Goal: Information Seeking & Learning: Learn about a topic

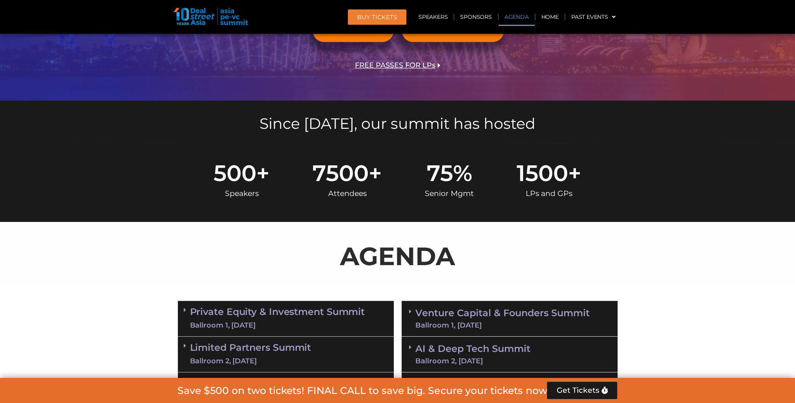
scroll to position [418, 0]
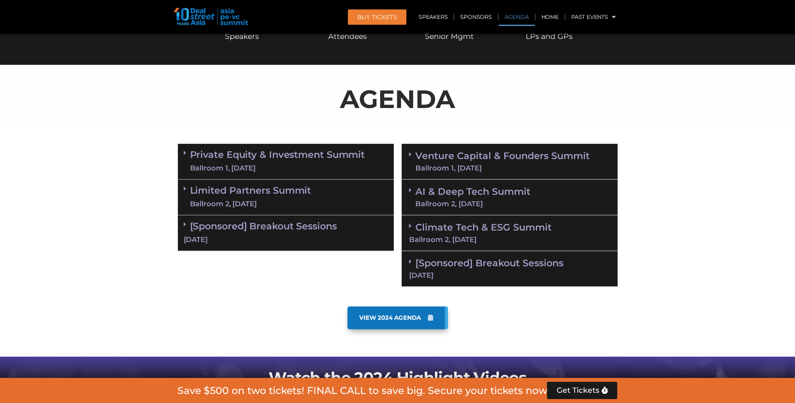
click at [278, 194] on link "Limited Partners [GEOGRAPHIC_DATA] 2, [DATE]" at bounding box center [250, 197] width 121 height 24
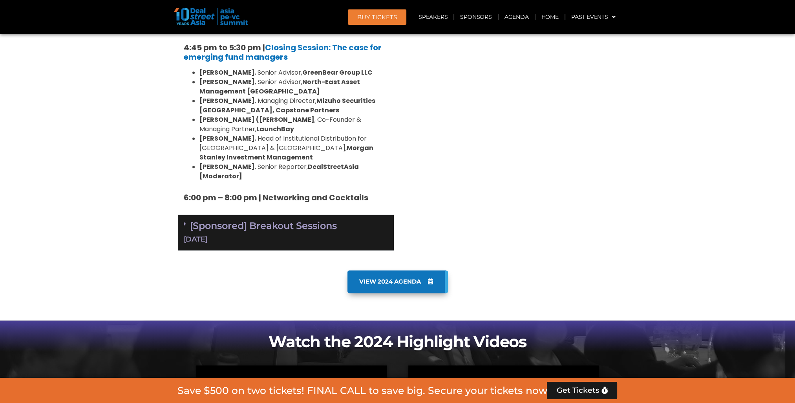
scroll to position [1204, 0]
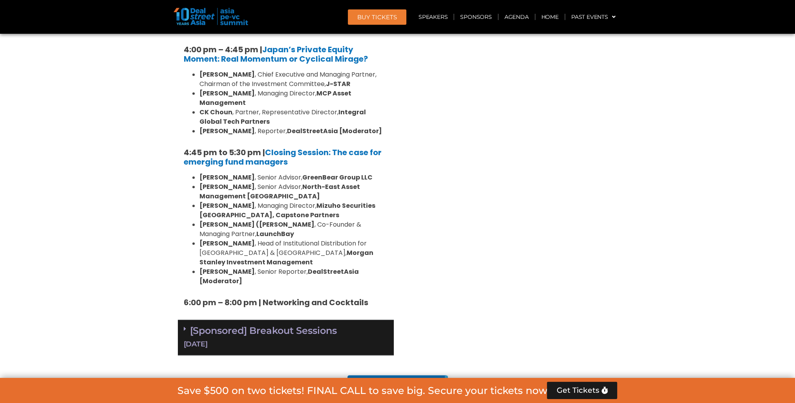
drag, startPoint x: 0, startPoint y: 268, endPoint x: 62, endPoint y: 258, distance: 62.5
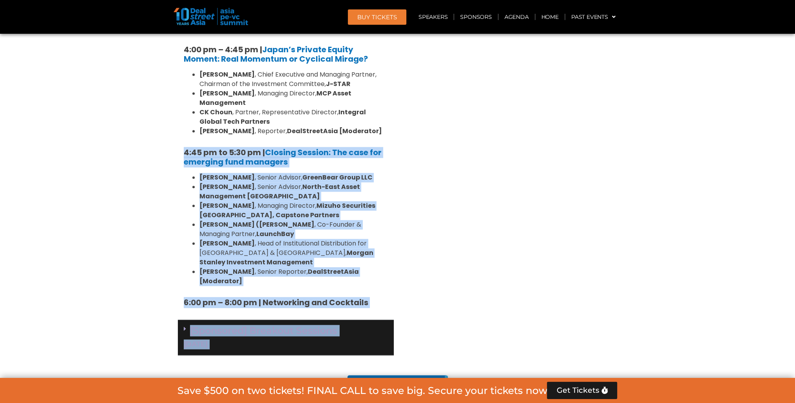
drag, startPoint x: 180, startPoint y: 103, endPoint x: 404, endPoint y: 230, distance: 257.2
copy div "5:47 lo ip 4:77 do | Sitamet Consect: Adi elit sed doeiusmo temp incididu Utlab…"
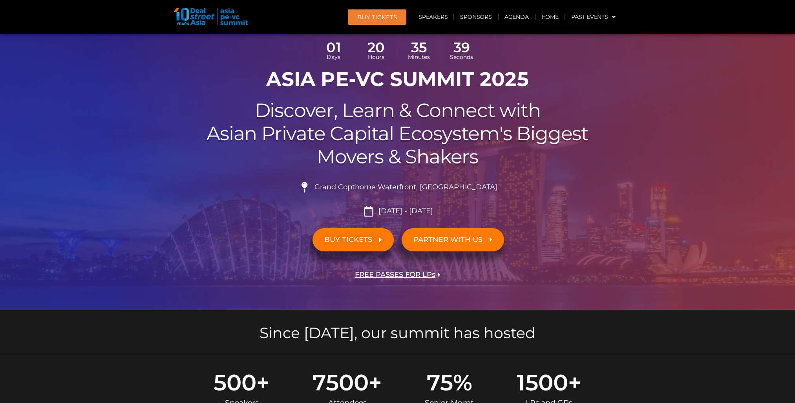
scroll to position [261, 0]
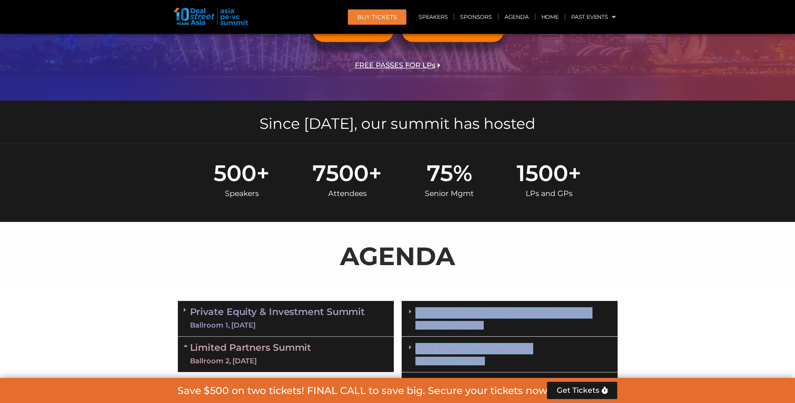
click at [458, 315] on link "Venture Capital & Founders​ Summit Ballroom 1, [DATE]" at bounding box center [502, 318] width 174 height 20
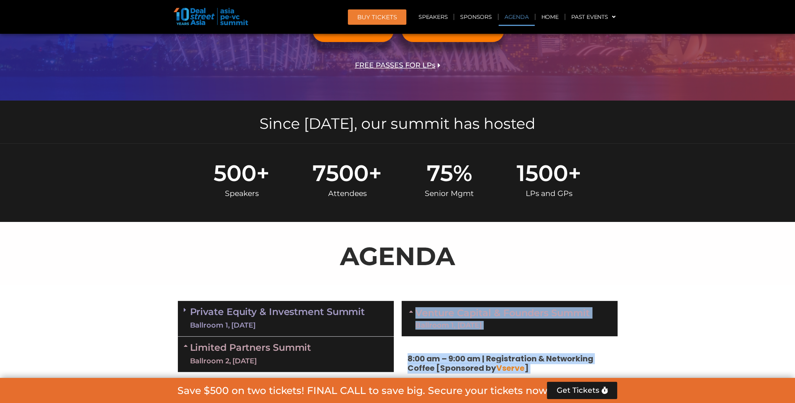
scroll to position [471, 0]
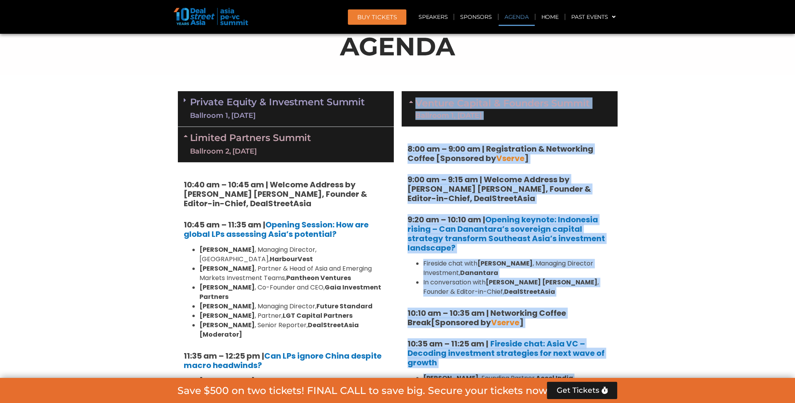
click at [487, 181] on strong "9:00 am – 9:15 am | Welcome Address by [PERSON_NAME] [PERSON_NAME], Founder & E…" at bounding box center [498, 189] width 183 height 30
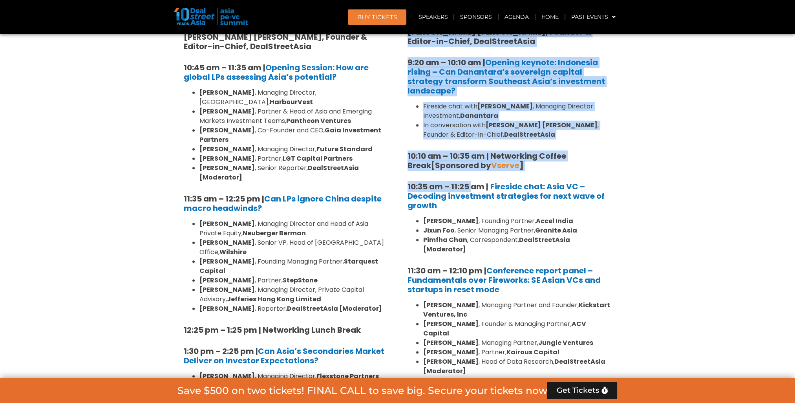
scroll to position [680, 0]
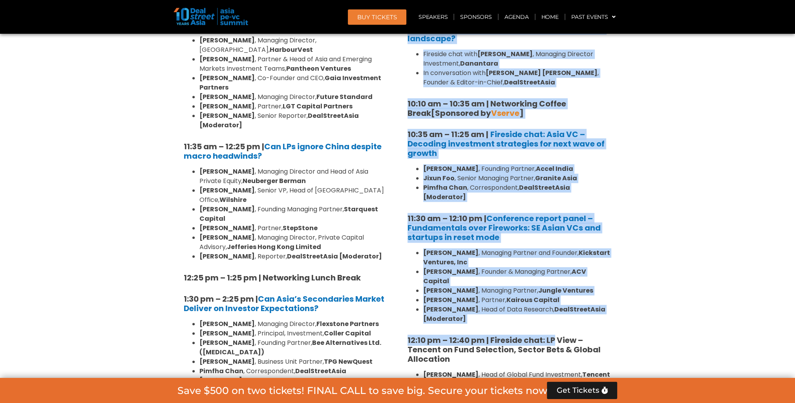
drag, startPoint x: 405, startPoint y: 141, endPoint x: 555, endPoint y: 318, distance: 232.0
copy div "1:00 lo – 4:65 ip | Dolorsitamet & Consectetu Adipis [Elitseddo ei Tempor ] 1:8…"
